Goal: Task Accomplishment & Management: Complete application form

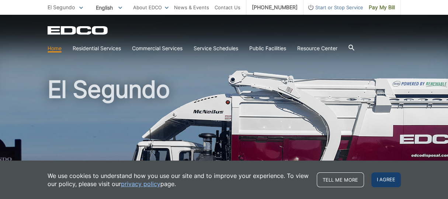
click at [386, 182] on span "I agree" at bounding box center [387, 179] width 30 height 15
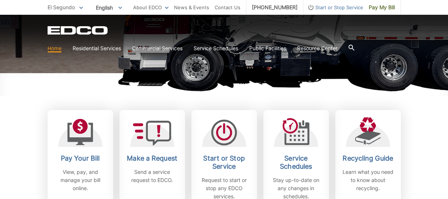
scroll to position [221, 0]
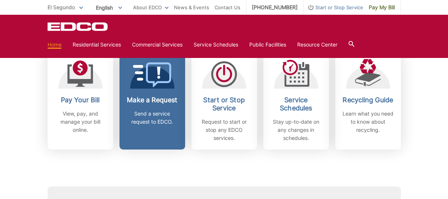
click at [155, 101] on h2 "Make a Request" at bounding box center [152, 100] width 55 height 8
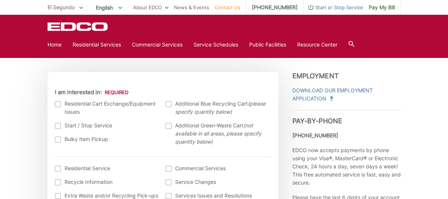
scroll to position [221, 0]
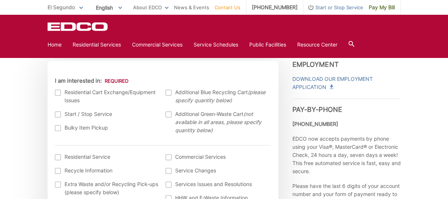
click at [58, 129] on div at bounding box center [58, 128] width 6 height 6
click at [0, 0] on input "Bulky Item Pickup" at bounding box center [0, 0] width 0 height 0
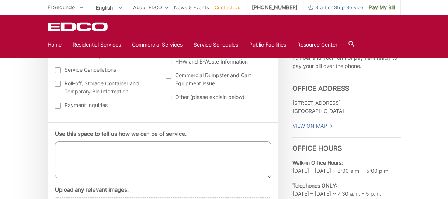
scroll to position [369, 0]
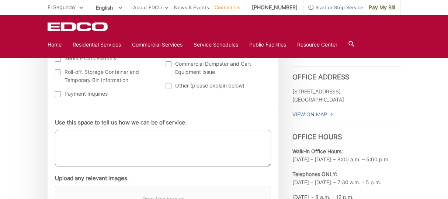
click at [79, 144] on textarea "Use this space to tell us how we can be of service." at bounding box center [163, 148] width 216 height 37
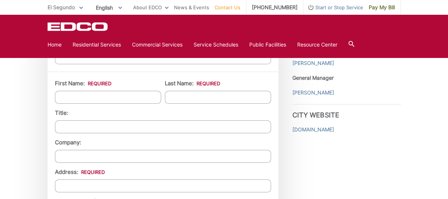
scroll to position [591, 0]
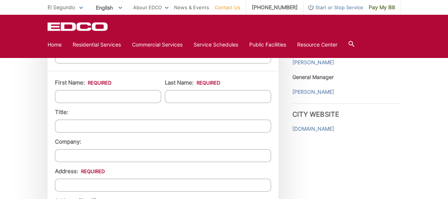
type textarea "Looking for a section of a couch to be picked up"
click at [90, 95] on input "First Name: *" at bounding box center [108, 96] width 106 height 13
type input "israel"
type input "[PERSON_NAME]"
type input "[STREET_ADDRESS]"
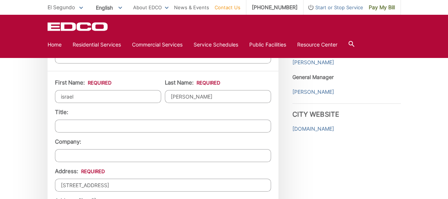
type input "[GEOGRAPHIC_DATA]"
type input "91932"
type input "6199573312"
type input "[EMAIL_ADDRESS][DOMAIN_NAME]"
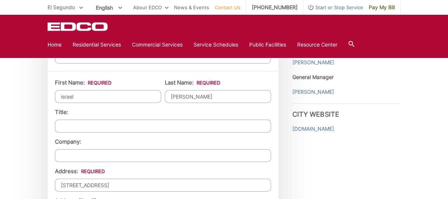
type input "[PHONE_NUMBER]"
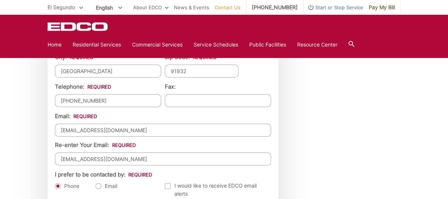
scroll to position [775, 0]
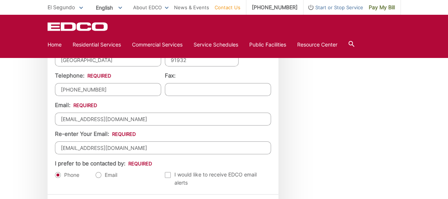
click at [99, 172] on label "Email" at bounding box center [107, 174] width 22 height 7
radio input "true"
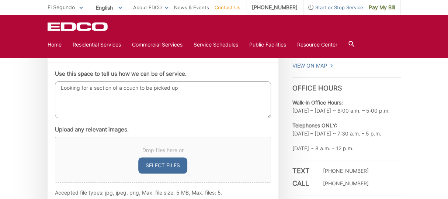
scroll to position [381, 0]
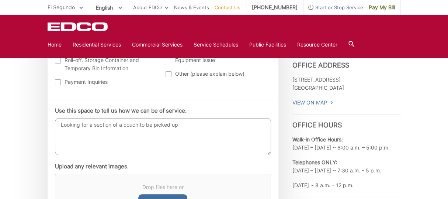
click at [111, 125] on textarea "Looking for a section of a couch to be picked up" at bounding box center [163, 136] width 216 height 37
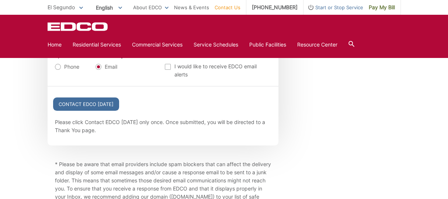
scroll to position [861, 0]
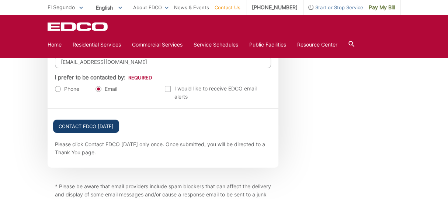
click at [86, 124] on input "Contact EDCO [DATE]" at bounding box center [86, 126] width 66 height 13
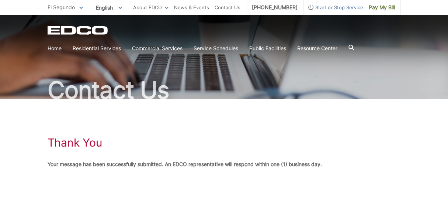
scroll to position [37, 0]
